Goal: Transaction & Acquisition: Purchase product/service

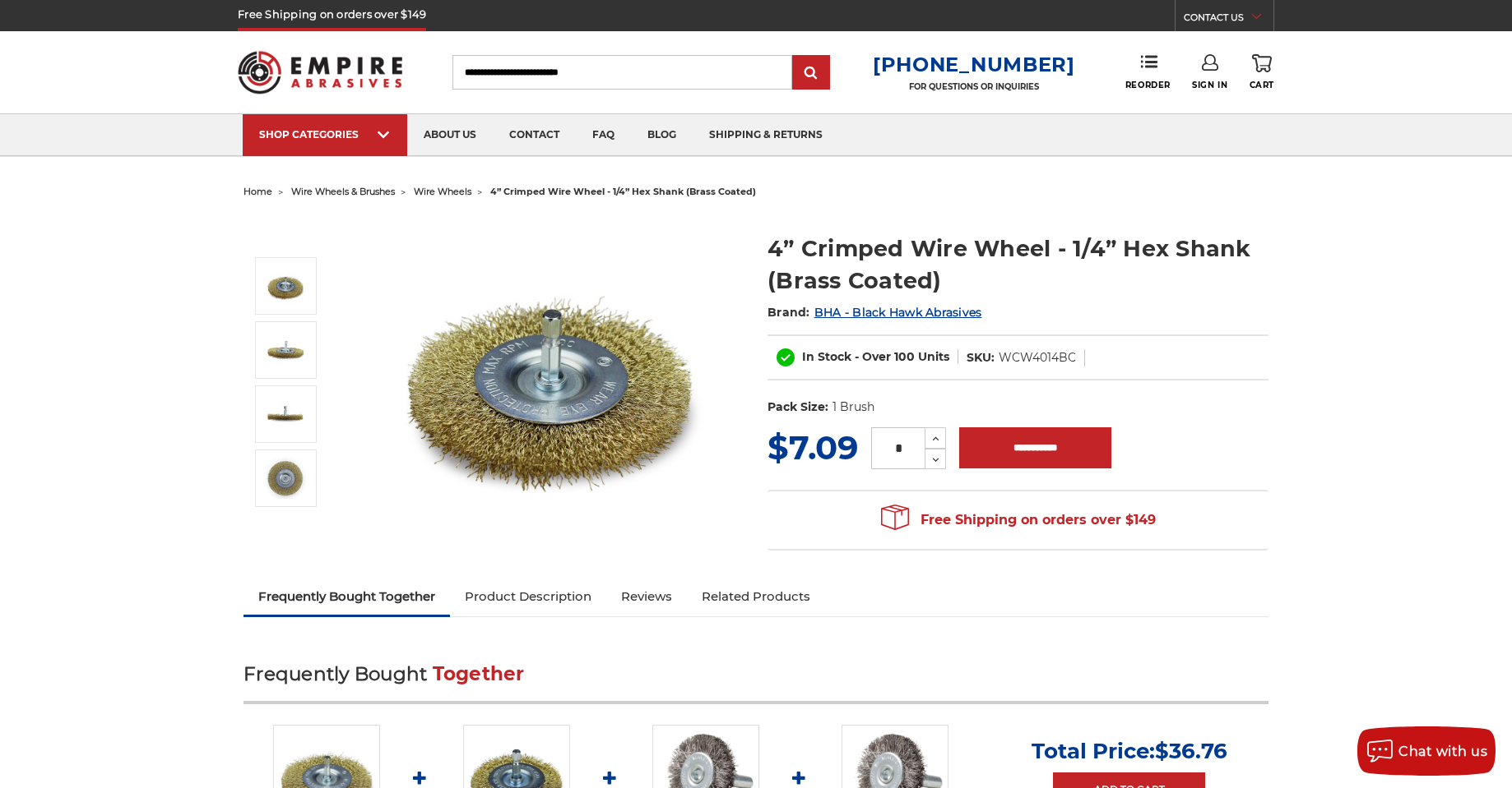
click at [1058, 359] on dd "WCW4014BC" at bounding box center [1037, 359] width 77 height 17
copy dd "WCW4014BC"
click at [904, 446] on input "*" at bounding box center [897, 449] width 53 height 42
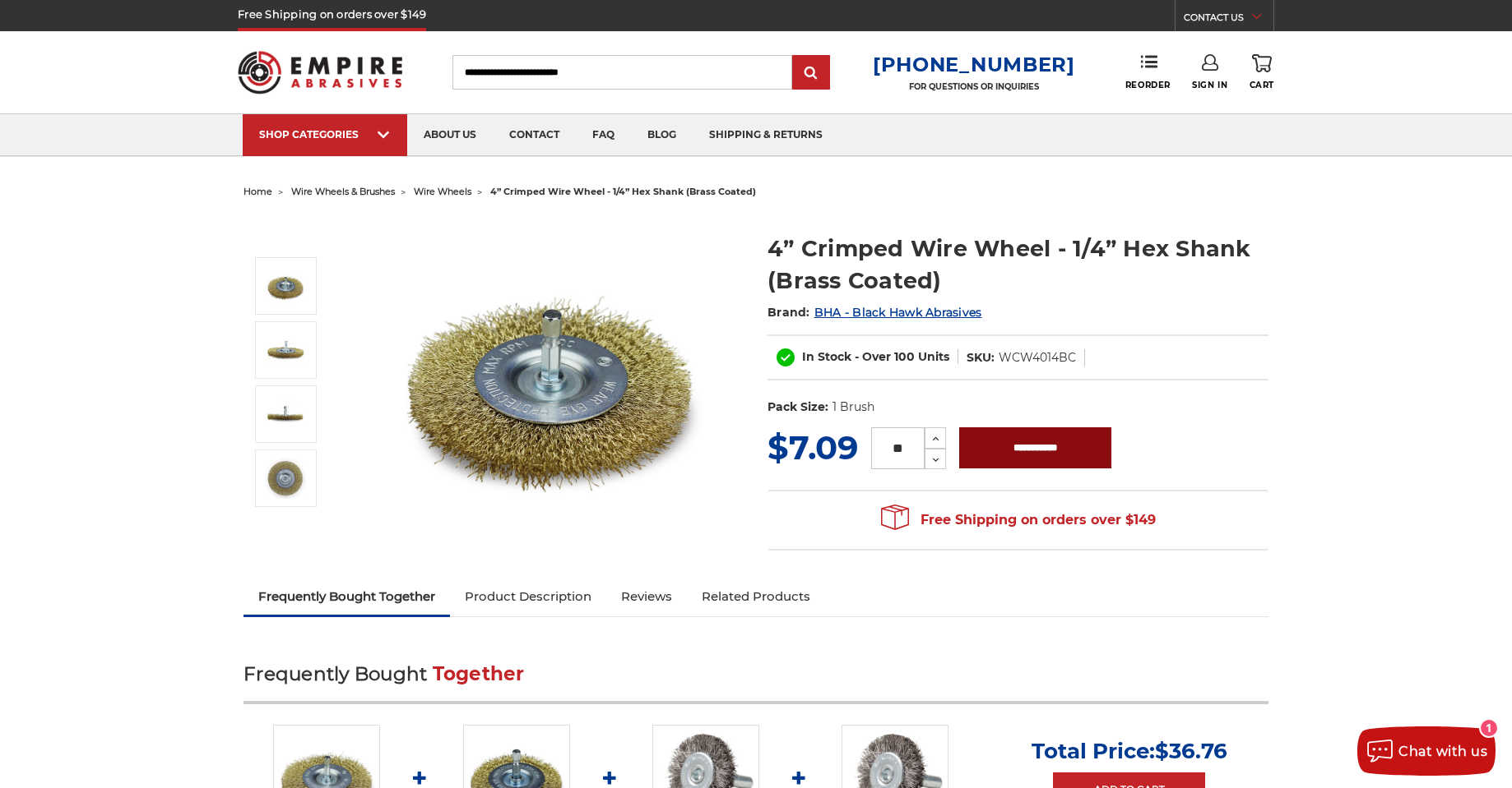
type input "**"
click at [1038, 446] on input "**********" at bounding box center [1035, 448] width 152 height 41
type input "**********"
drag, startPoint x: 1000, startPoint y: 359, endPoint x: 1072, endPoint y: 355, distance: 72.1
click at [1072, 355] on dd "WCW4014BC" at bounding box center [1037, 359] width 77 height 17
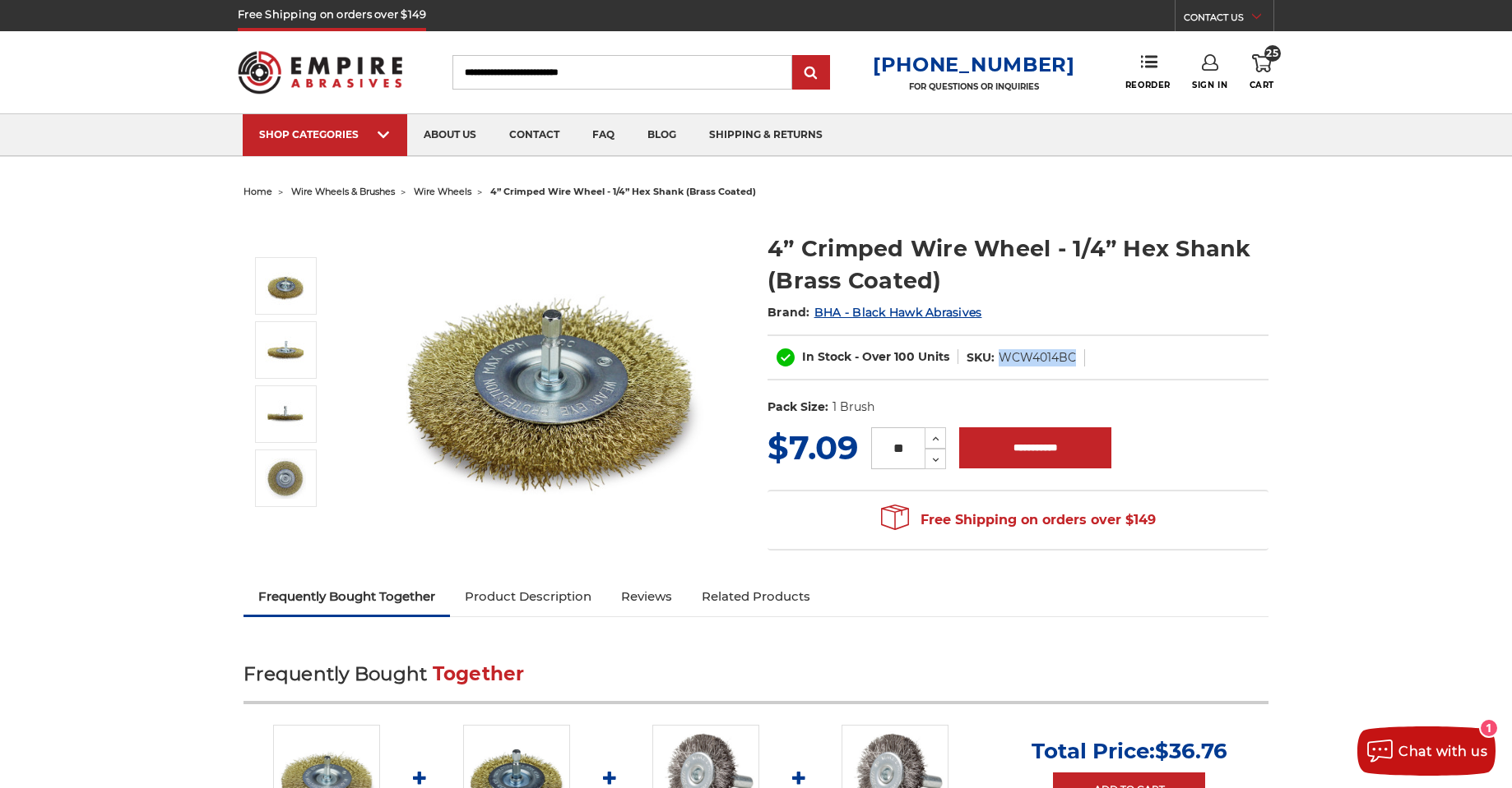
copy dd "WCW4014BC"
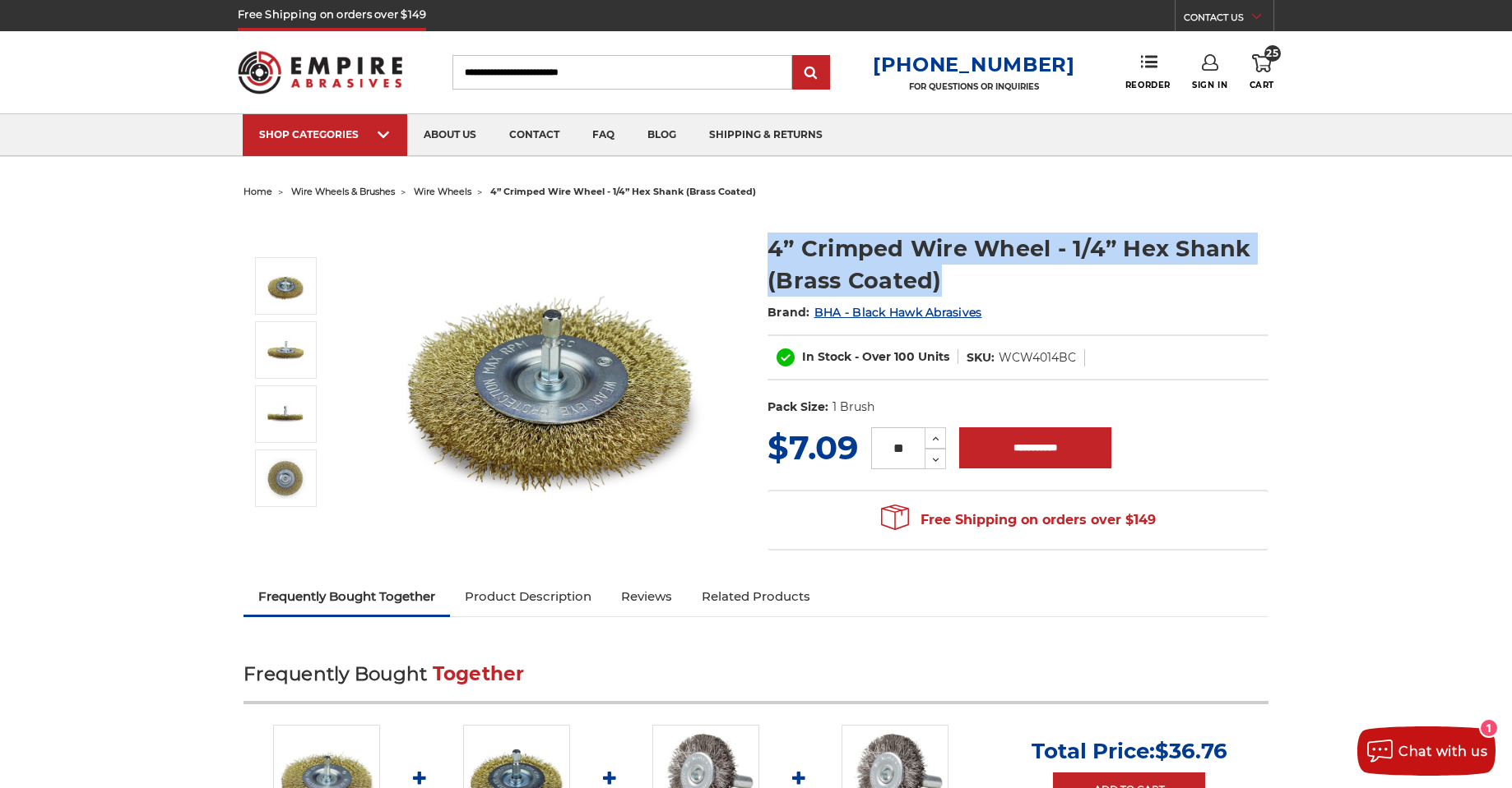
drag, startPoint x: 768, startPoint y: 248, endPoint x: 947, endPoint y: 281, distance: 182.0
click at [947, 281] on h1 "4” Crimped Wire Wheel - 1/4” Hex Shank (Brass Coated)" at bounding box center [1018, 264] width 500 height 64
copy h1 "4” Crimped Wire Wheel - 1/4” Hex Shank (Brass Coated)"
click at [1025, 361] on dd "WCW4014BC" at bounding box center [1037, 359] width 77 height 17
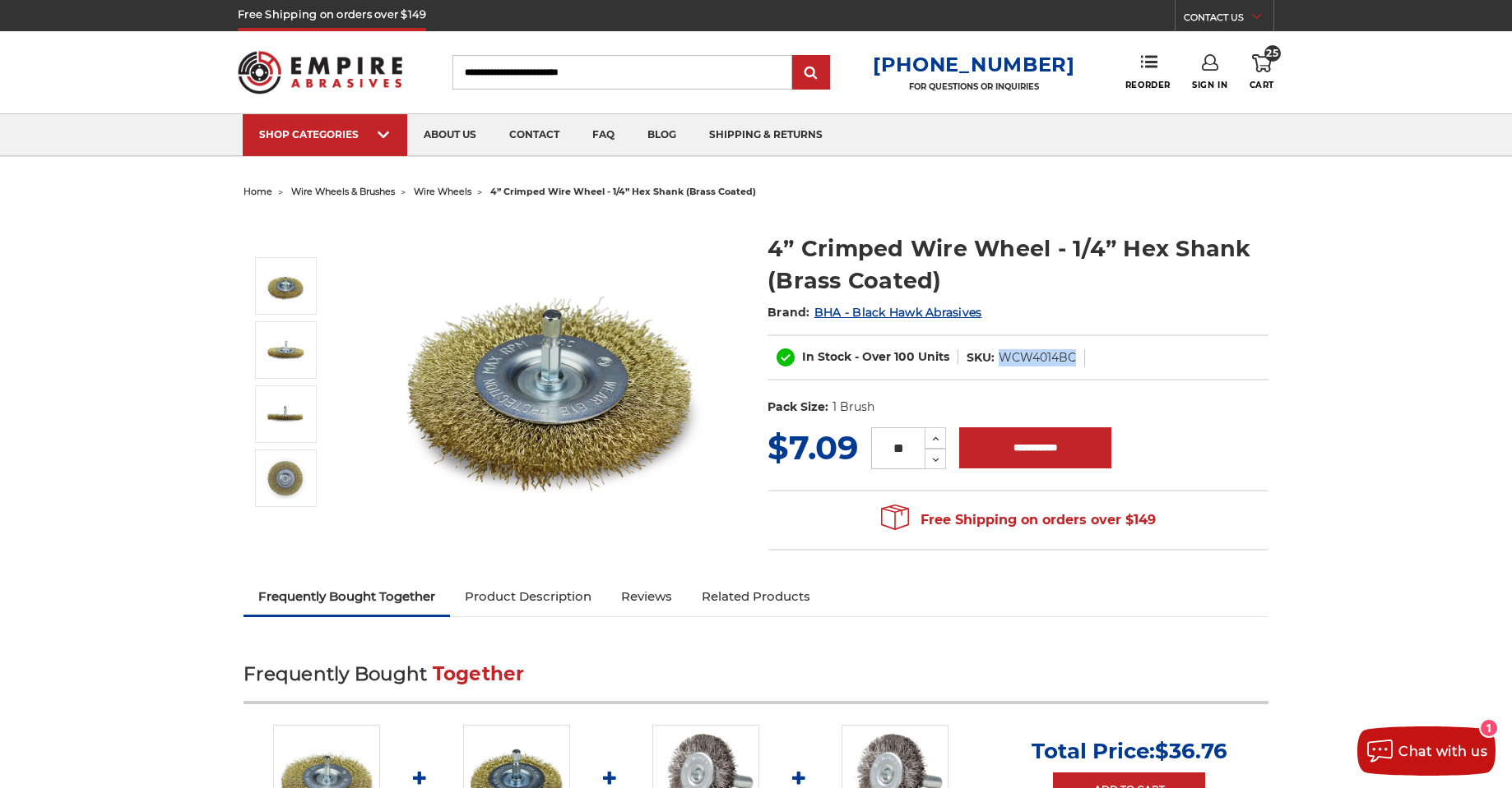
click at [1025, 361] on dd "WCW4014BC" at bounding box center [1037, 359] width 77 height 17
copy dd "WCW4014BC"
click at [1211, 34] on div "Toggle menu Menu Search 1-800-816-3824 FOR QUESTIONS OR INQUIRIES Phone Reorder…" at bounding box center [756, 73] width 1036 height 82
click at [1221, 24] on link "CONTACT US" at bounding box center [1228, 19] width 89 height 23
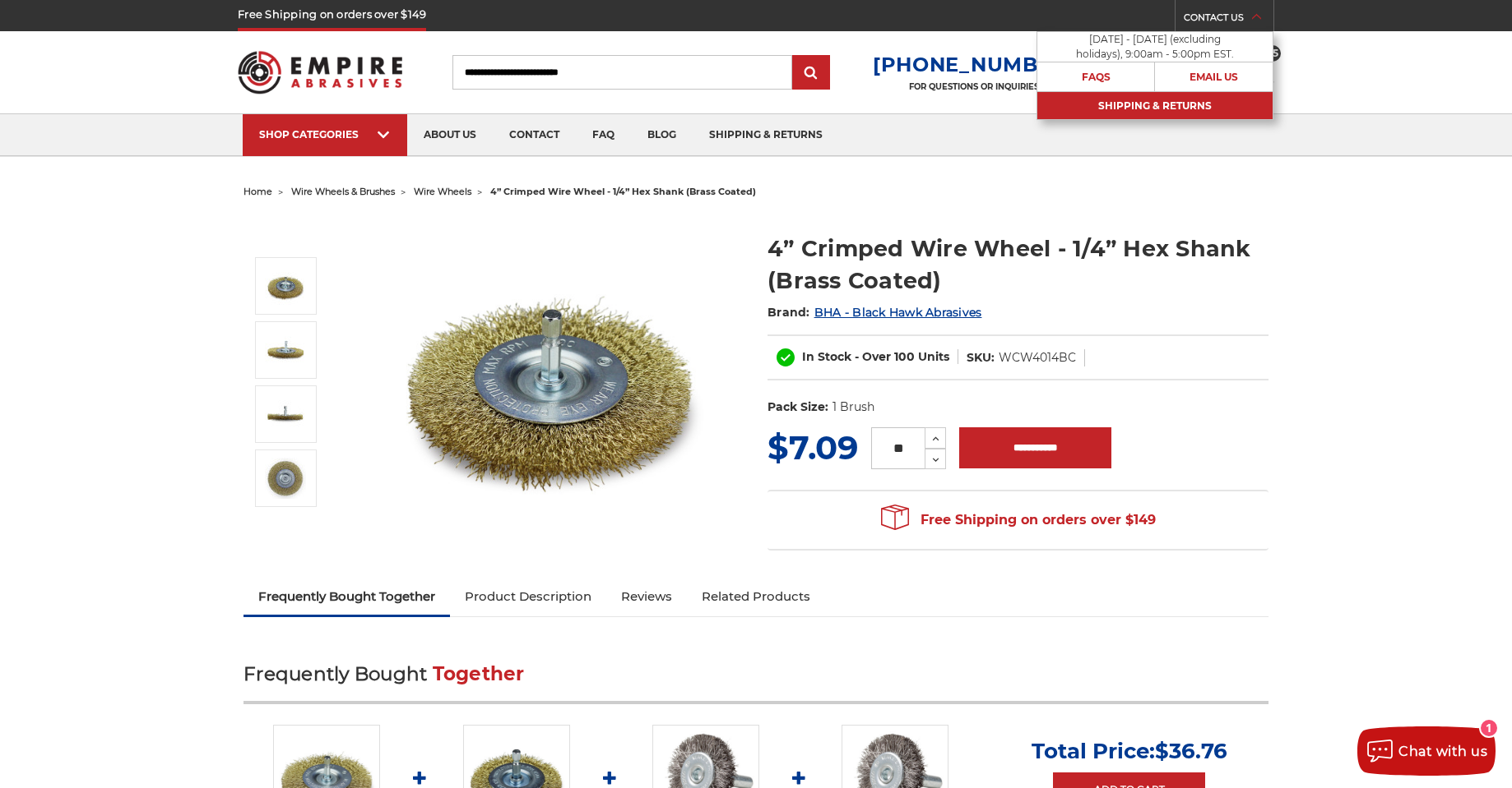
click at [1126, 99] on link "Shipping & Returns" at bounding box center [1154, 105] width 235 height 29
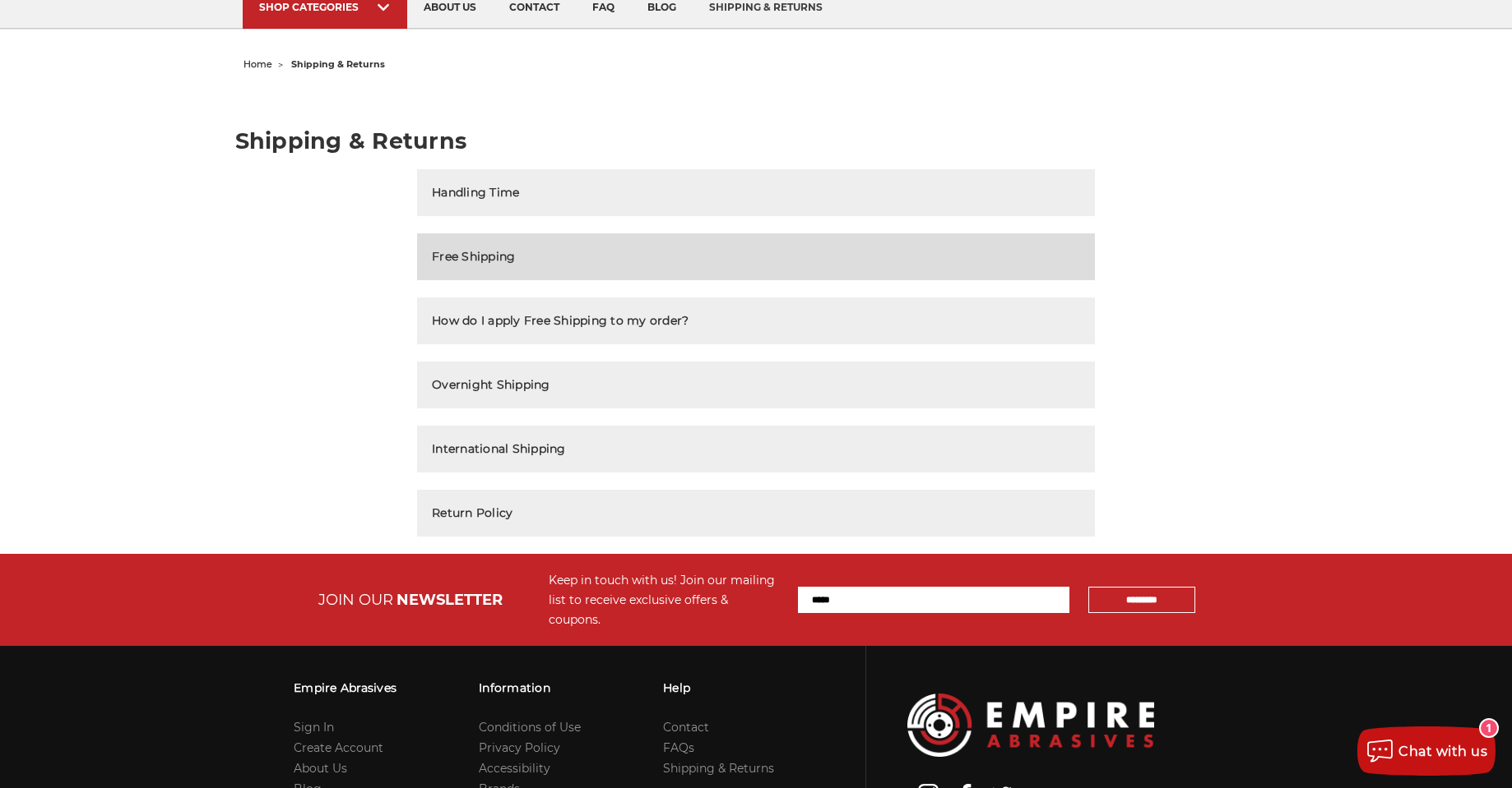
scroll to position [87, 0]
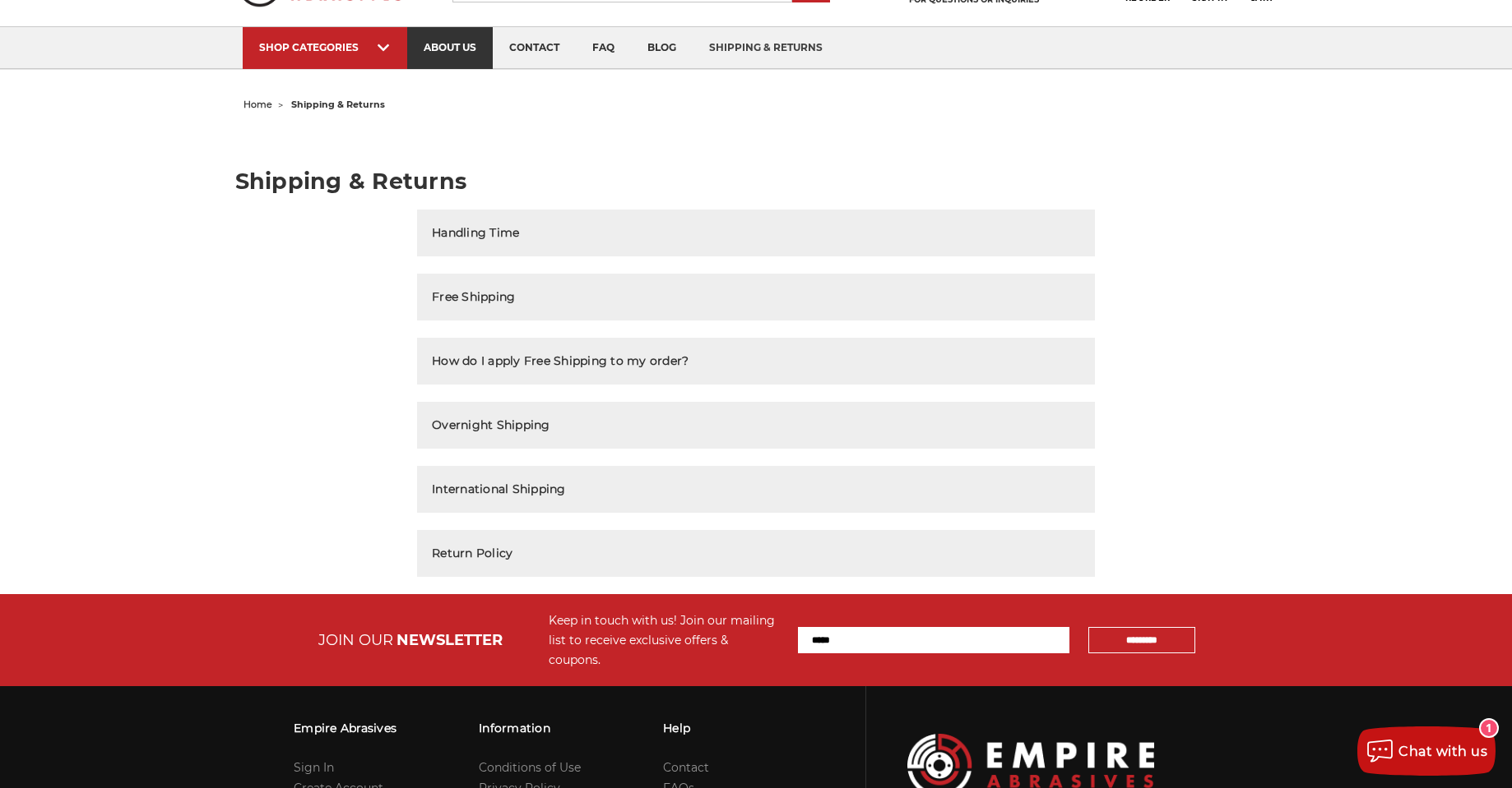
click at [438, 54] on link "about us" at bounding box center [450, 48] width 86 height 42
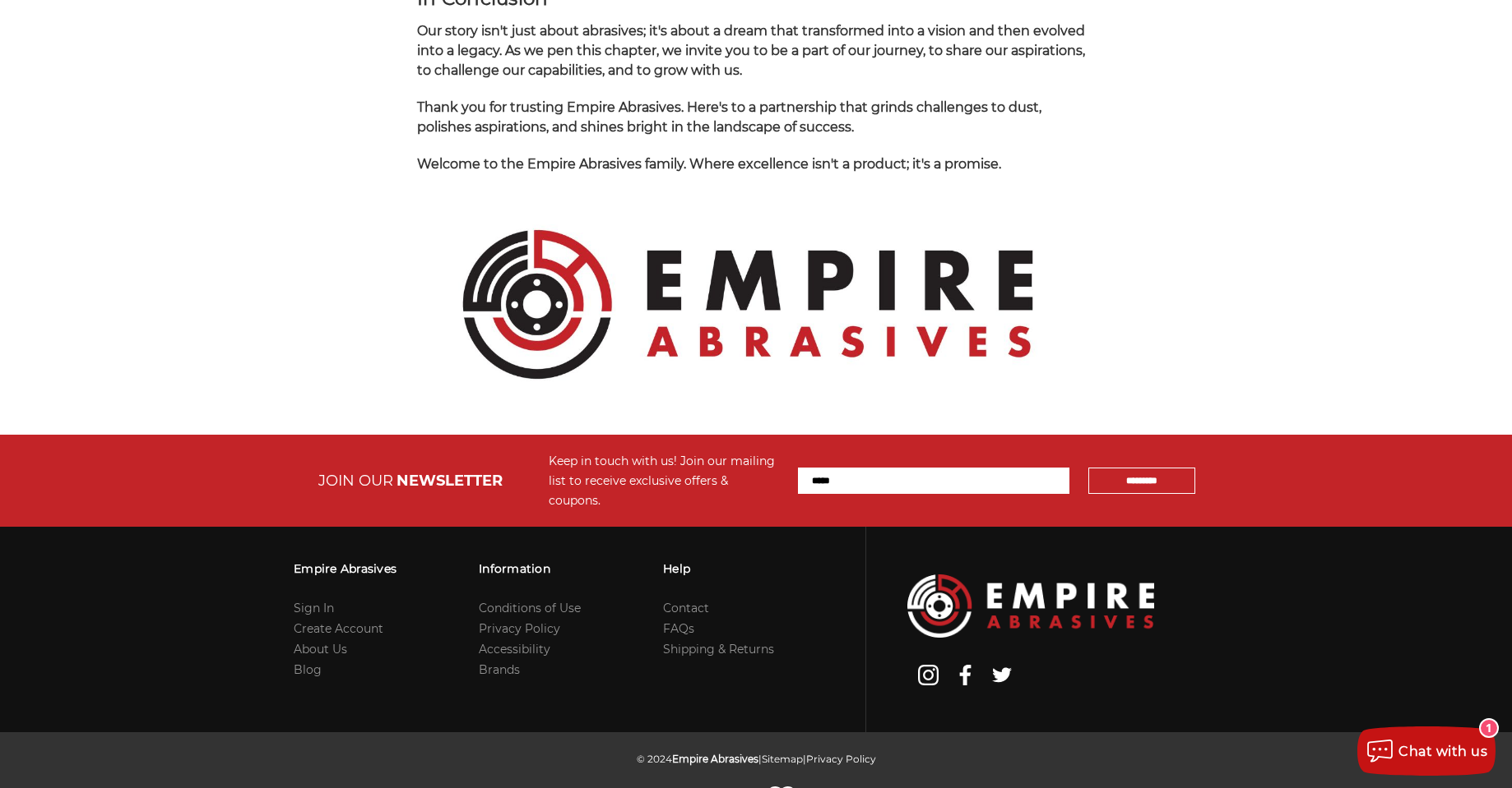
scroll to position [1699, 0]
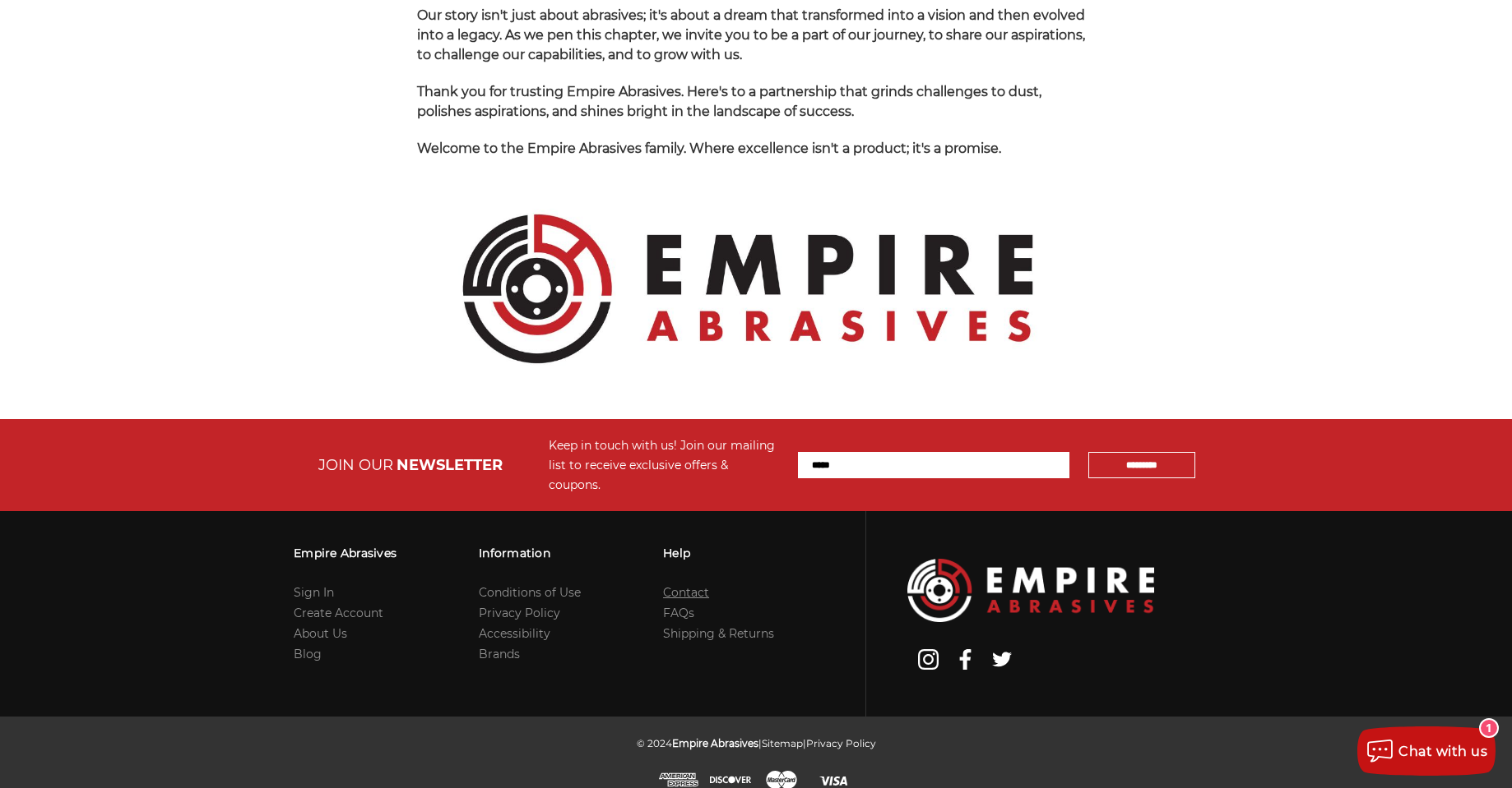
click at [682, 585] on link "Contact" at bounding box center [686, 592] width 46 height 15
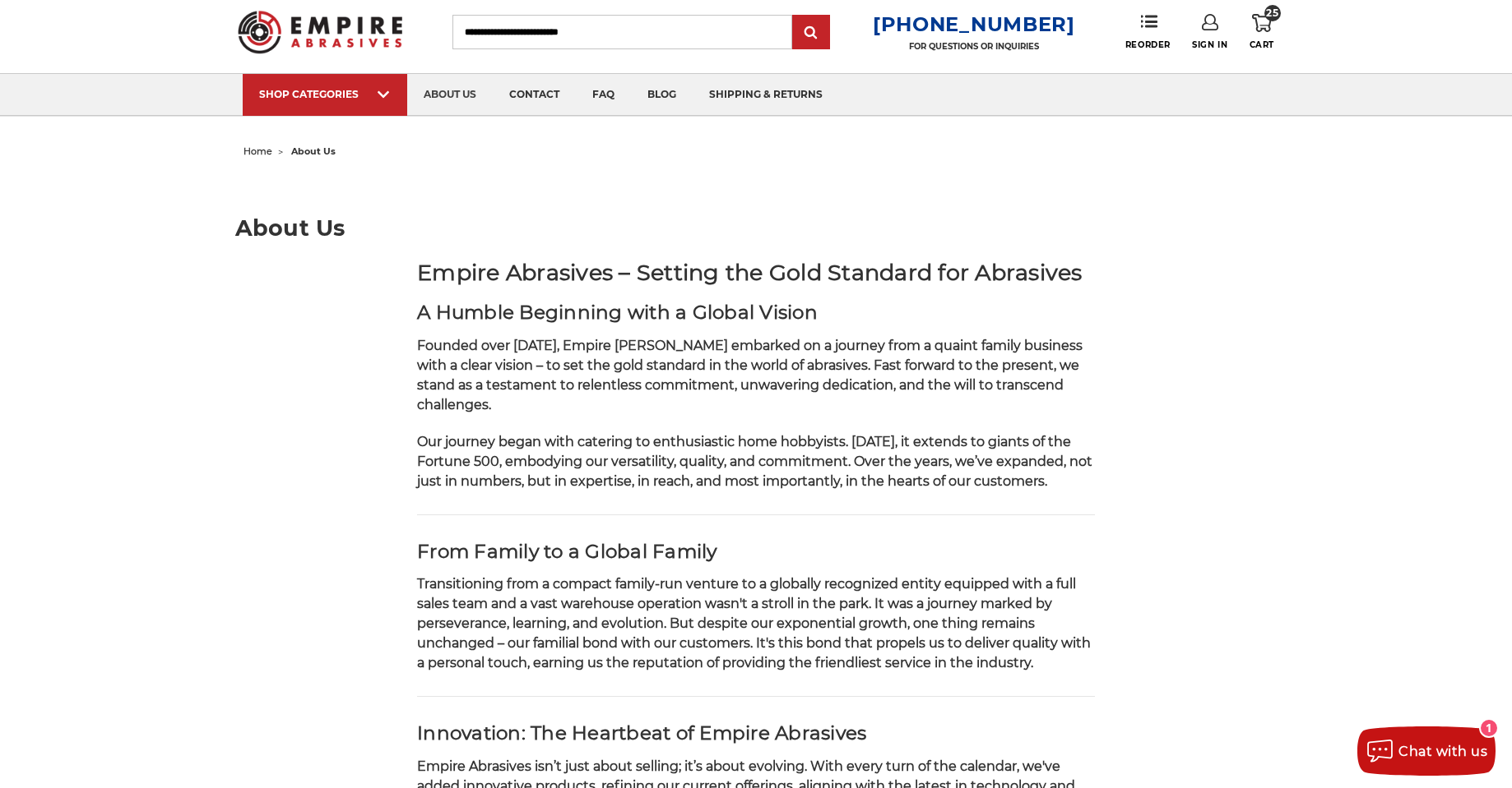
scroll to position [33, 0]
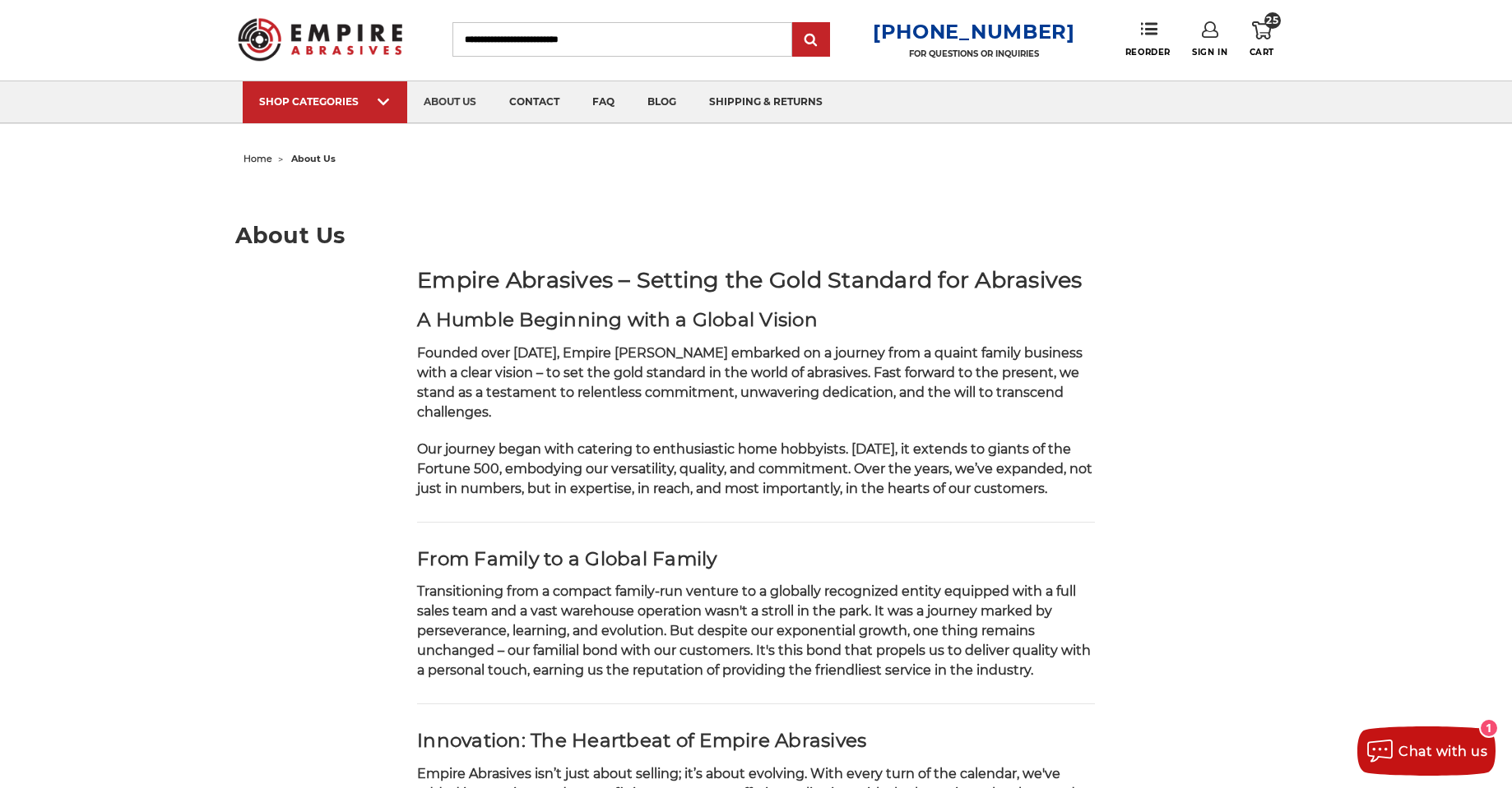
click at [611, 45] on input "Search" at bounding box center [622, 38] width 340 height 34
paste input "*********"
type input "*********"
click at [794, 24] on input "submit" at bounding box center [811, 40] width 33 height 33
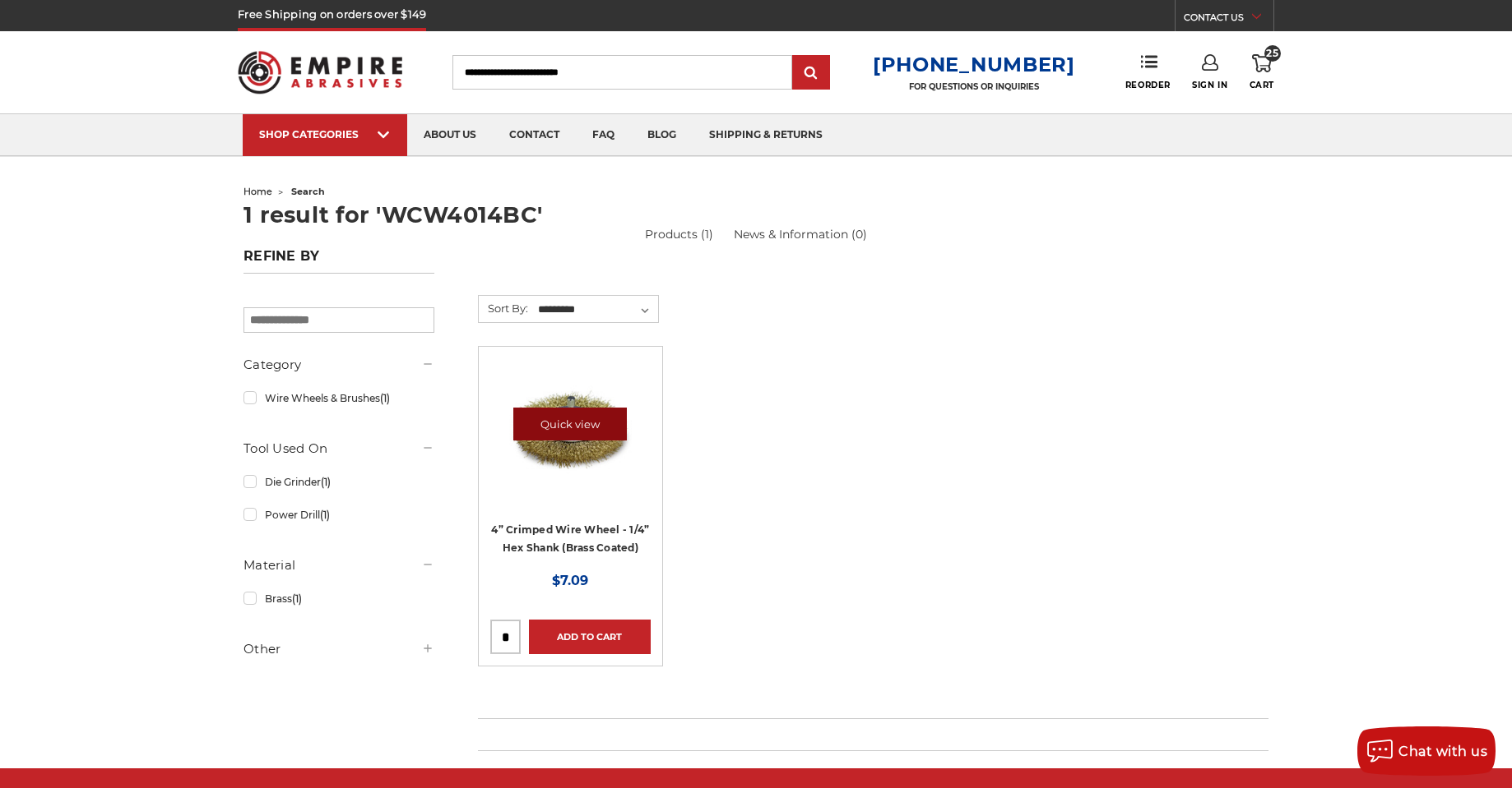
click at [582, 420] on link "Quick view" at bounding box center [570, 424] width 114 height 33
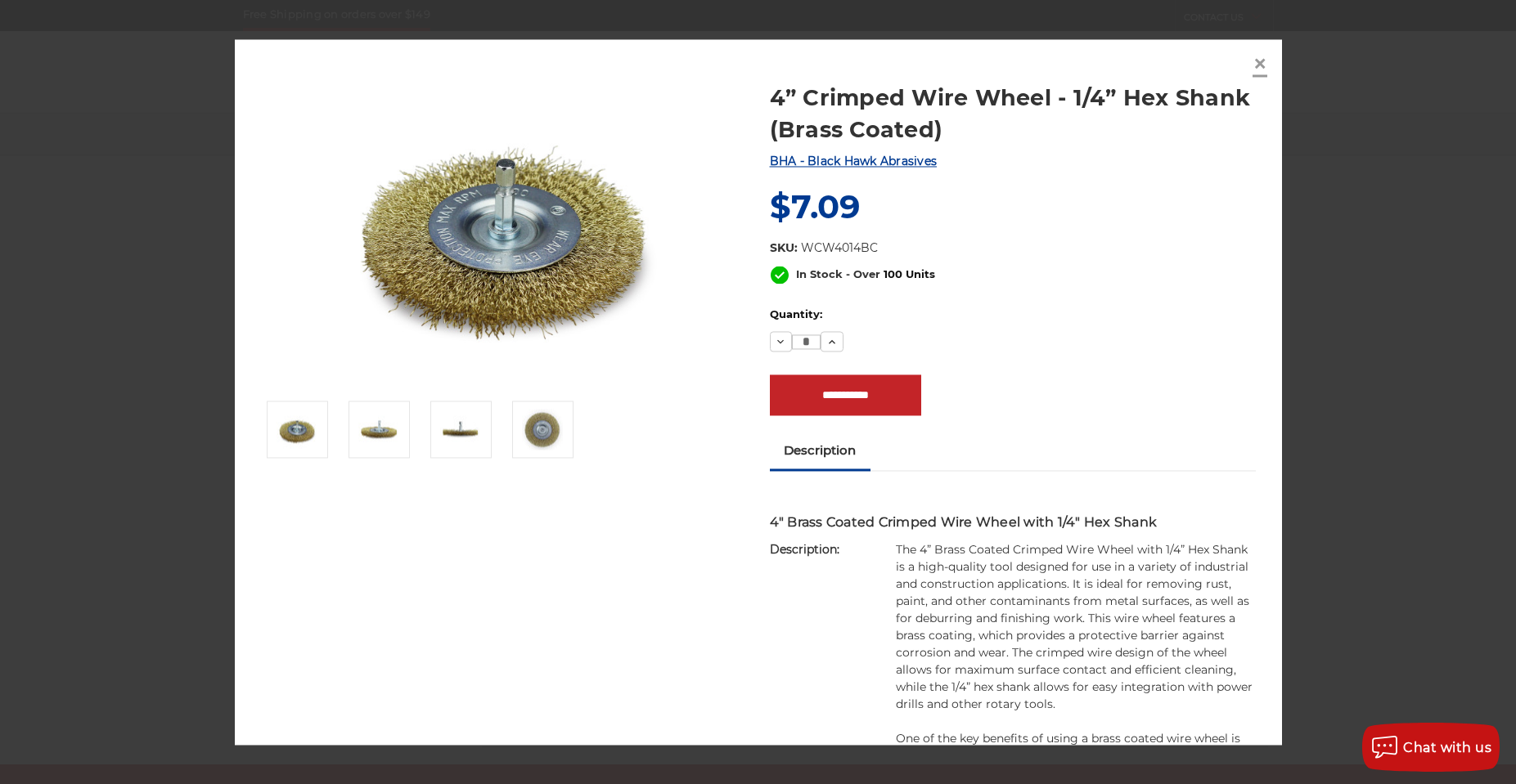
click at [1261, 65] on span "×" at bounding box center [1259, 64] width 15 height 32
